Goal: Task Accomplishment & Management: Manage account settings

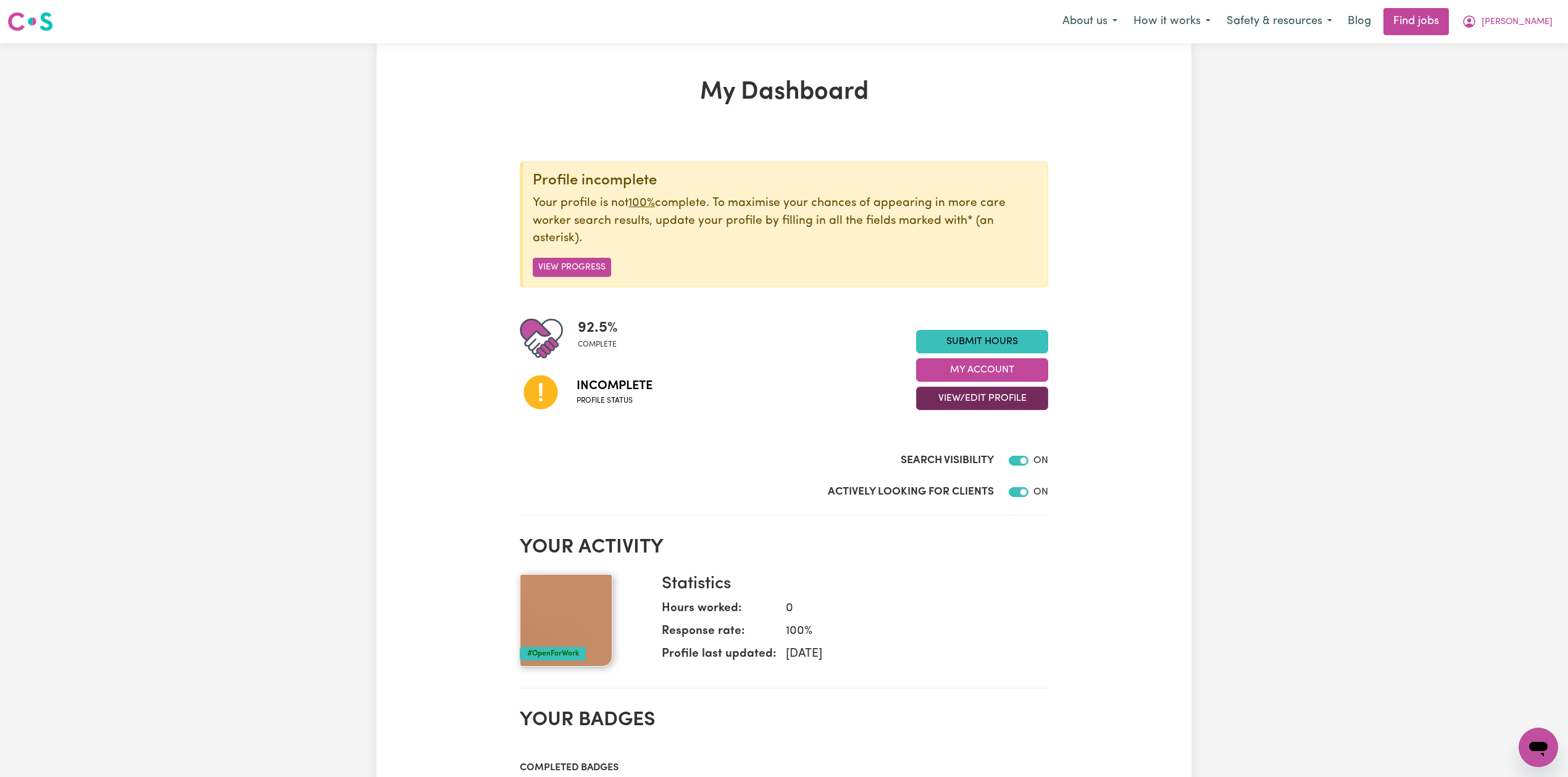
click at [969, 398] on button "View/Edit Profile" at bounding box center [982, 398] width 133 height 24
click at [953, 456] on link "Edit Profile" at bounding box center [973, 456] width 116 height 25
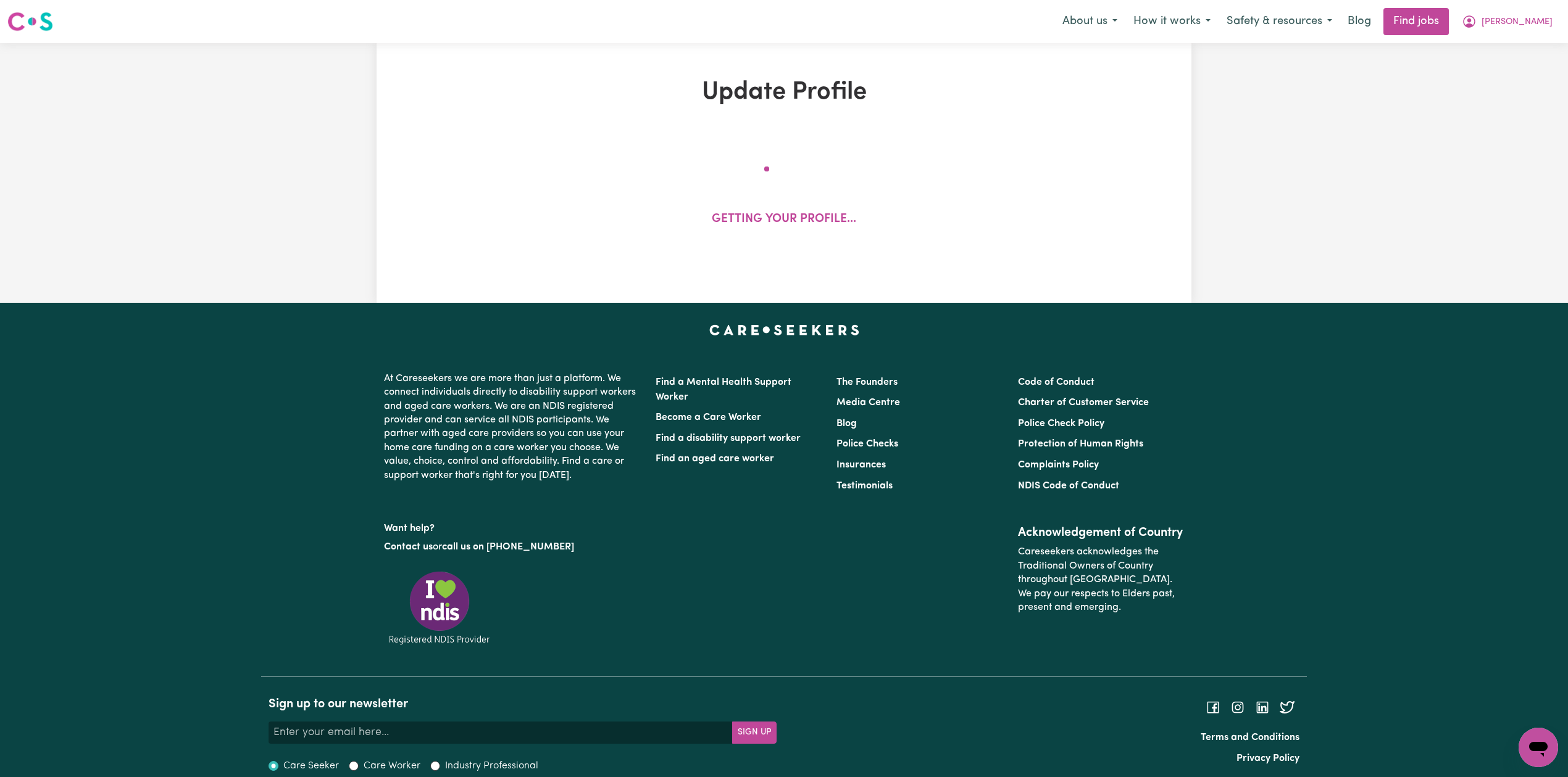
select select "[DEMOGRAPHIC_DATA]"
select select "[DEMOGRAPHIC_DATA] Citizen"
select select "Studying a healthcare related degree or qualification"
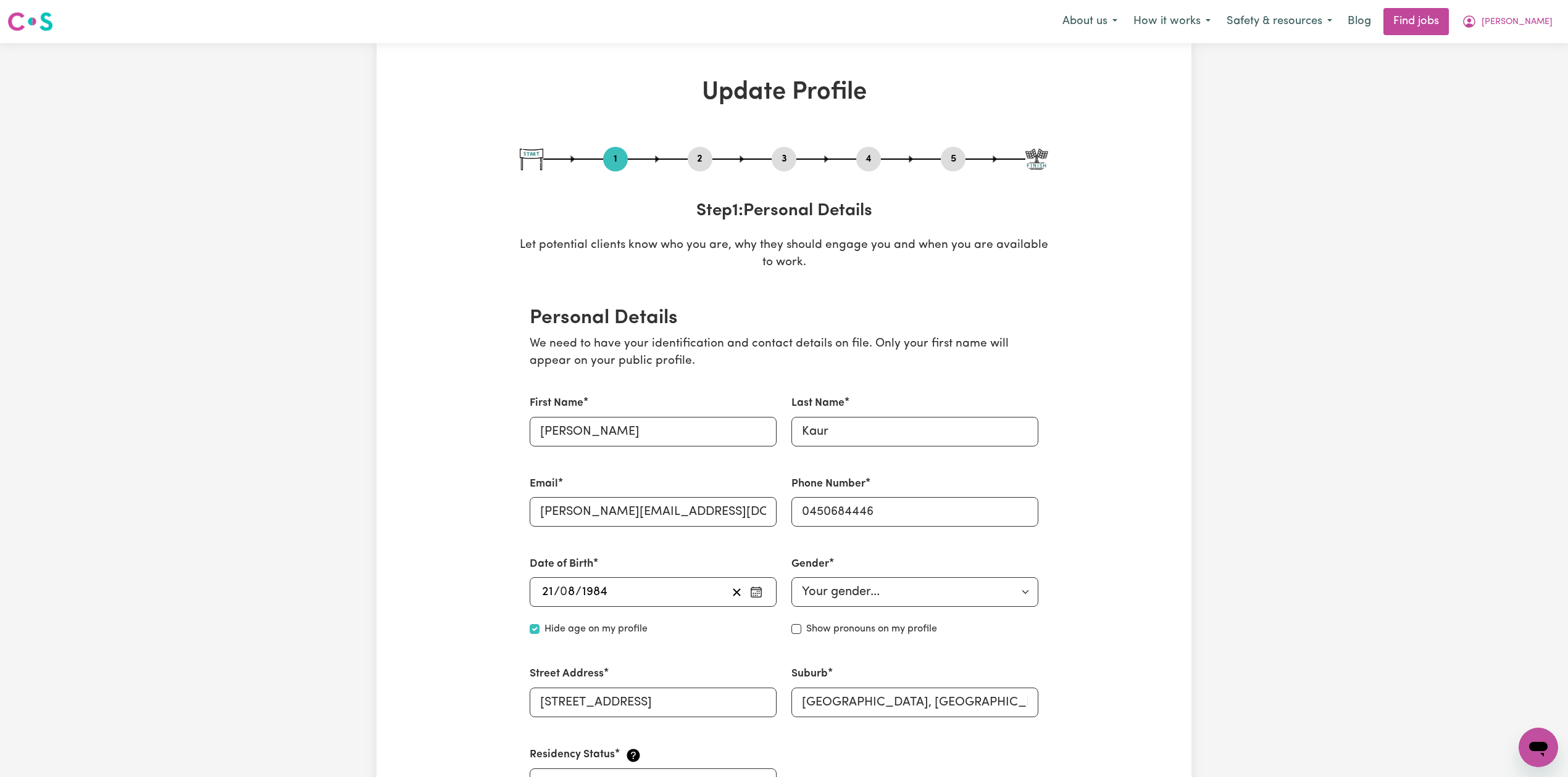
click at [709, 159] on button "2" at bounding box center [700, 159] width 25 height 16
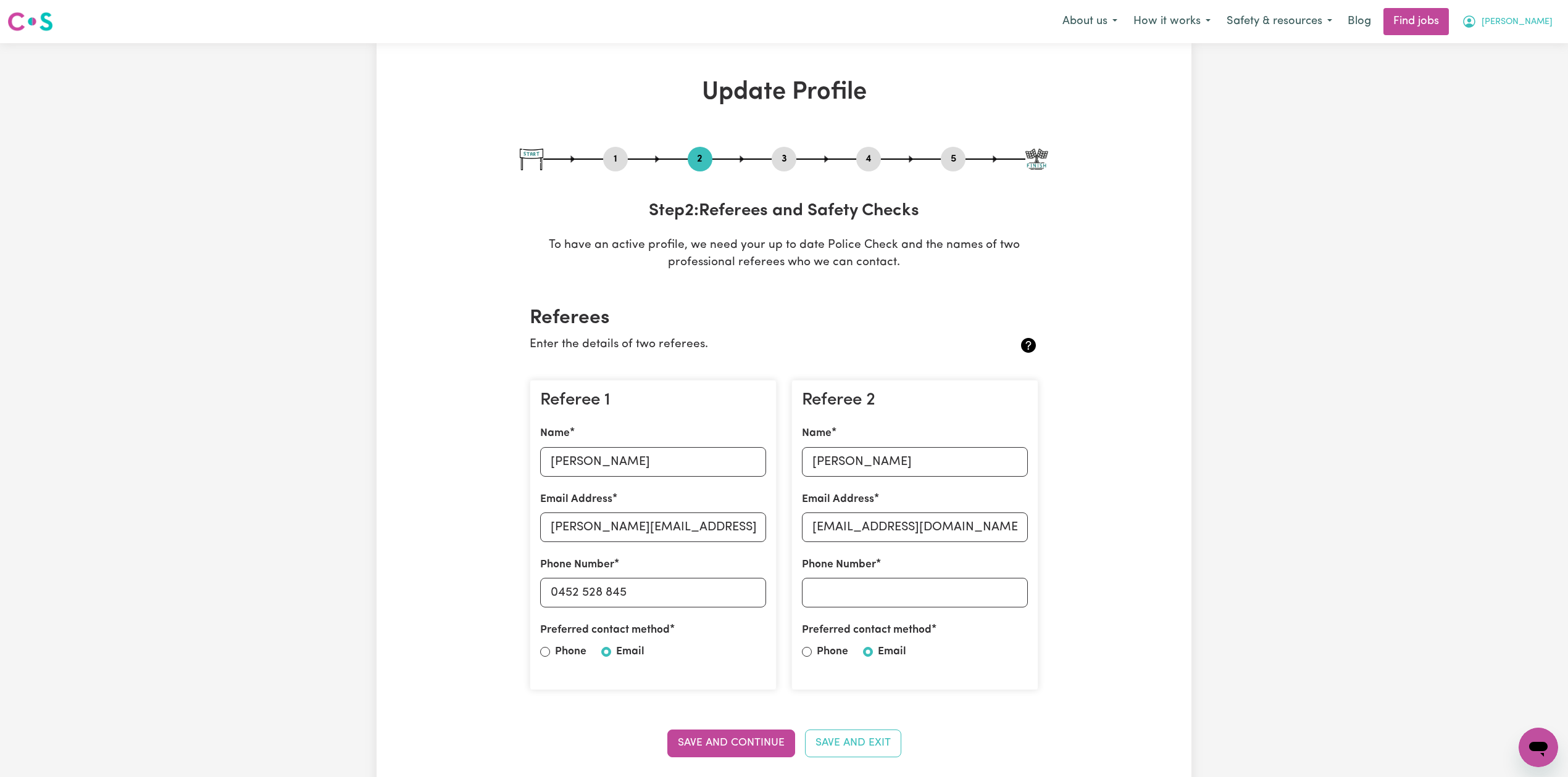
drag, startPoint x: 1525, startPoint y: 19, endPoint x: 1524, endPoint y: 33, distance: 14.0
click at [1525, 19] on span "[PERSON_NAME]" at bounding box center [1517, 21] width 71 height 13
click at [1509, 85] on link "Logout" at bounding box center [1511, 94] width 97 height 24
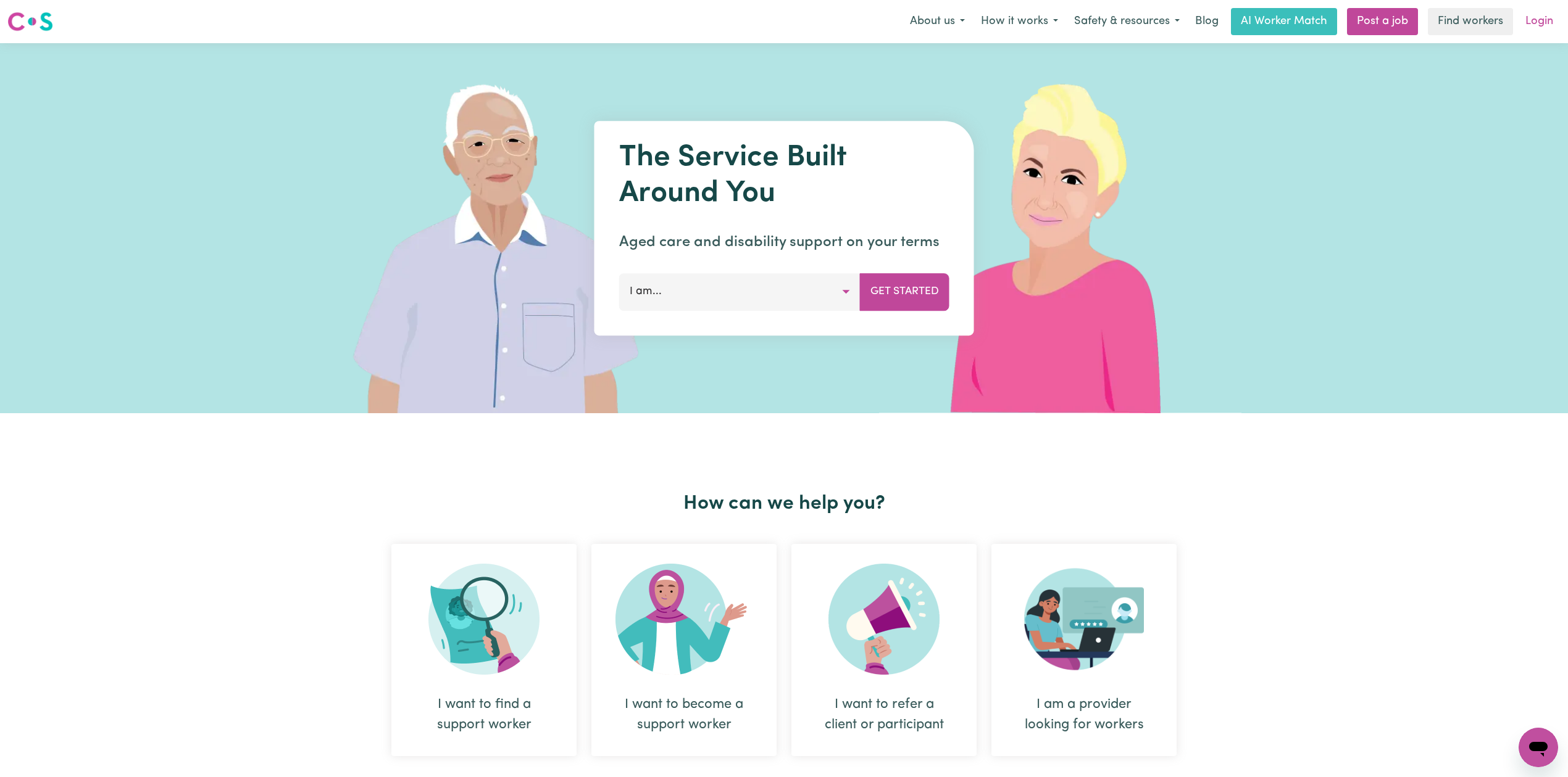
click at [1547, 13] on link "Login" at bounding box center [1539, 21] width 42 height 27
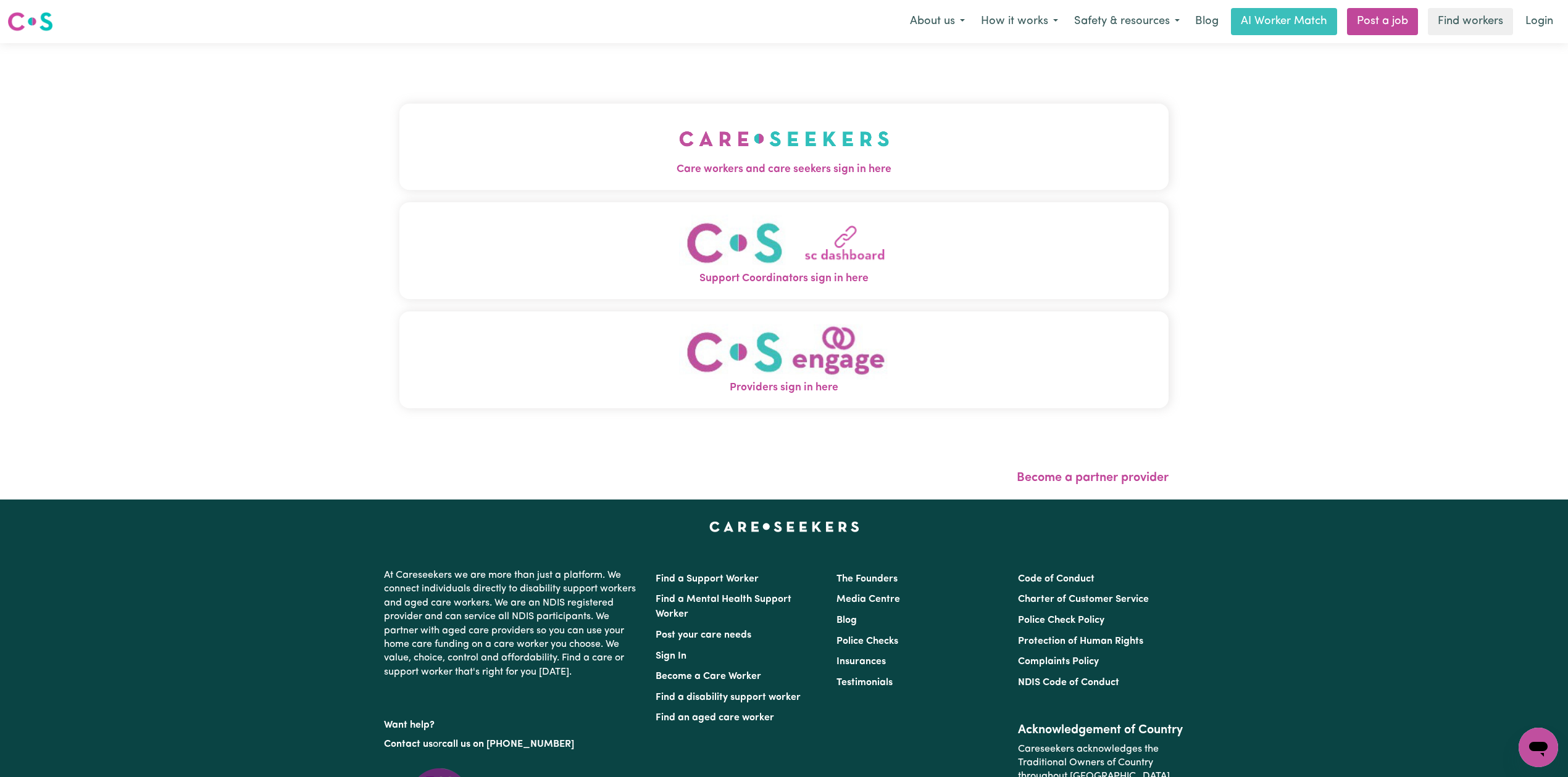
click at [581, 155] on button "Care workers and care seekers sign in here" at bounding box center [784, 147] width 769 height 87
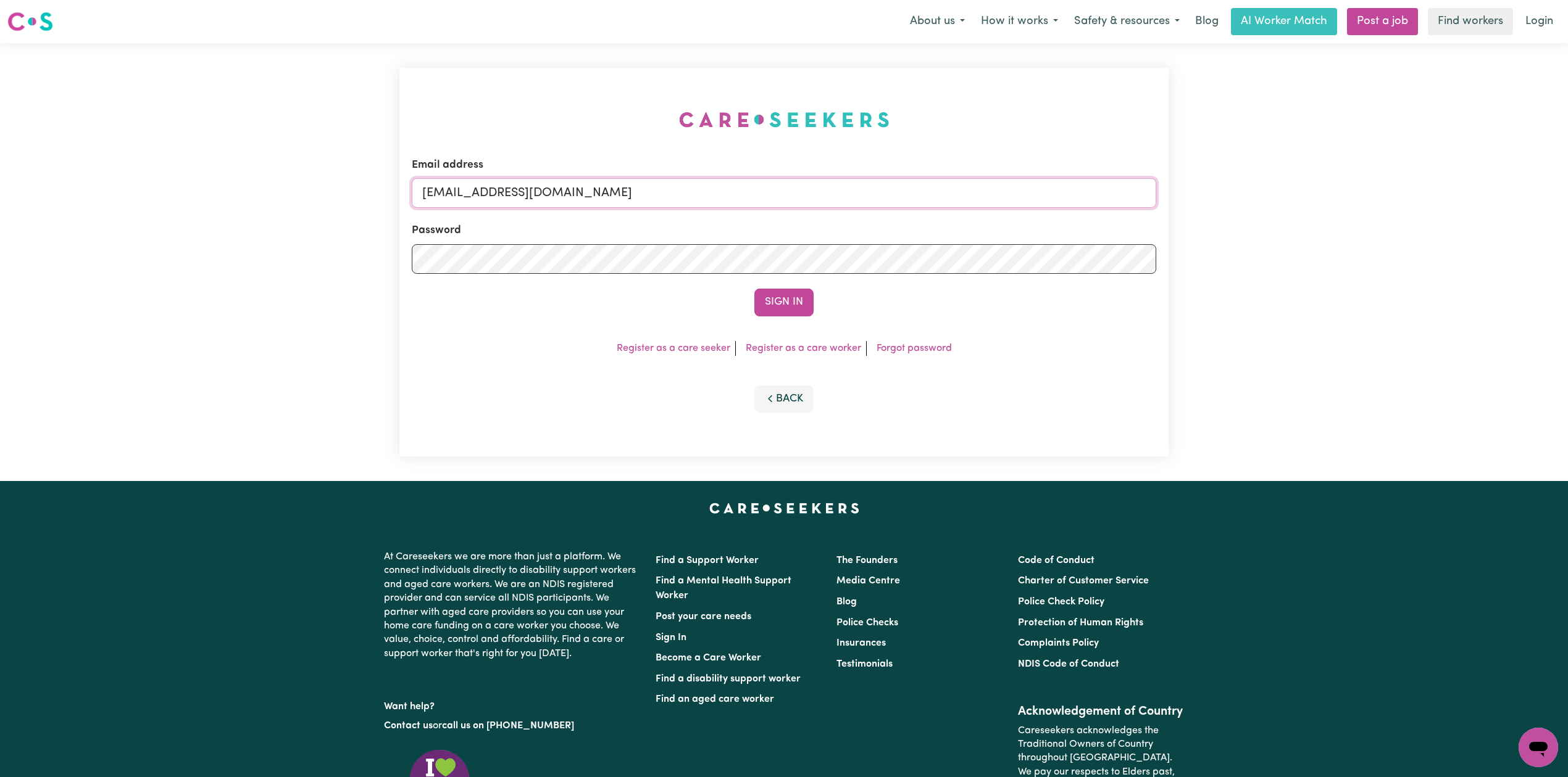
drag, startPoint x: 484, startPoint y: 183, endPoint x: 485, endPoint y: 228, distance: 45.0
click at [484, 183] on input "[EMAIL_ADDRESS][DOMAIN_NAME]" at bounding box center [784, 193] width 745 height 30
drag, startPoint x: 485, startPoint y: 189, endPoint x: 776, endPoint y: 185, distance: 291.0
click at [776, 185] on input "Superuser~[EMAIL_ADDRESS][DOMAIN_NAME]" at bounding box center [784, 193] width 745 height 30
type input "Superuser~[EMAIL_ADDRESS][DOMAIN_NAME]"
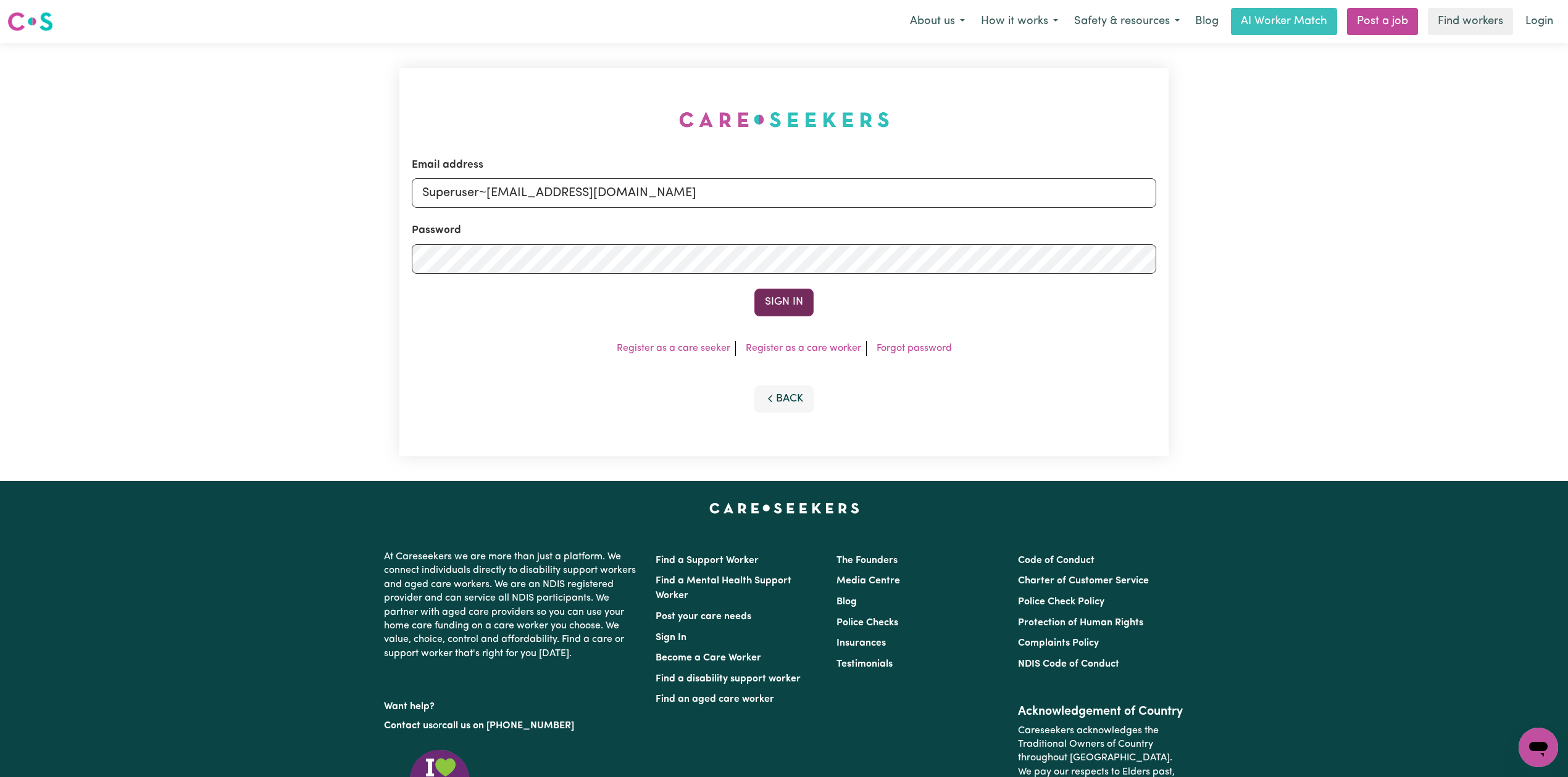
click at [789, 309] on button "Sign In" at bounding box center [784, 302] width 59 height 27
